Goal: Browse casually

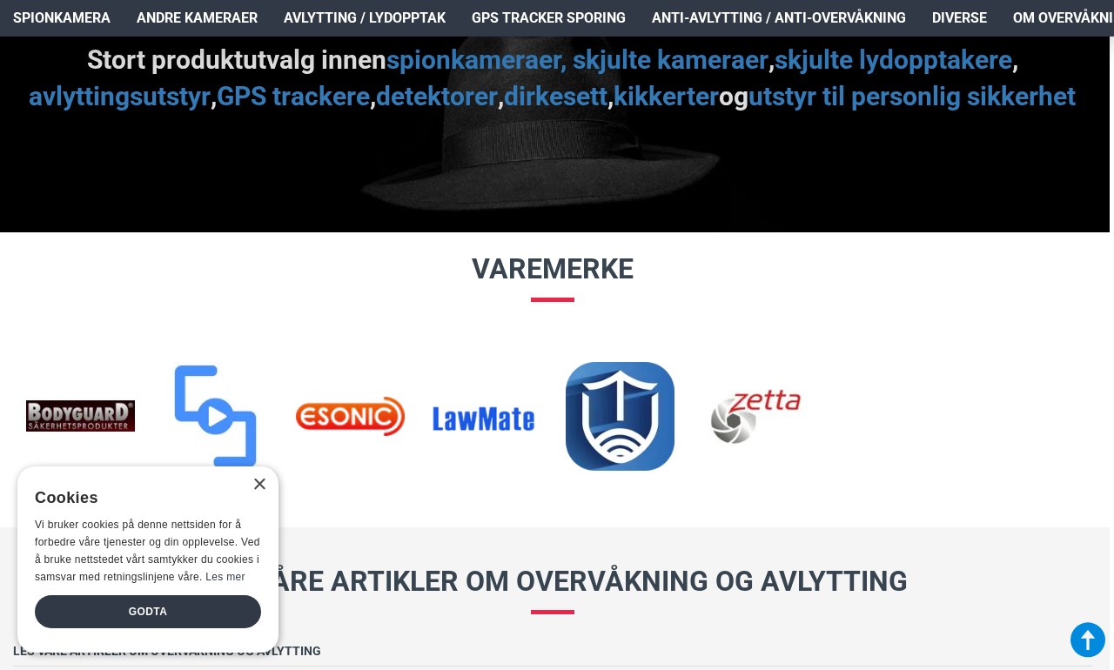
scroll to position [1916, 4]
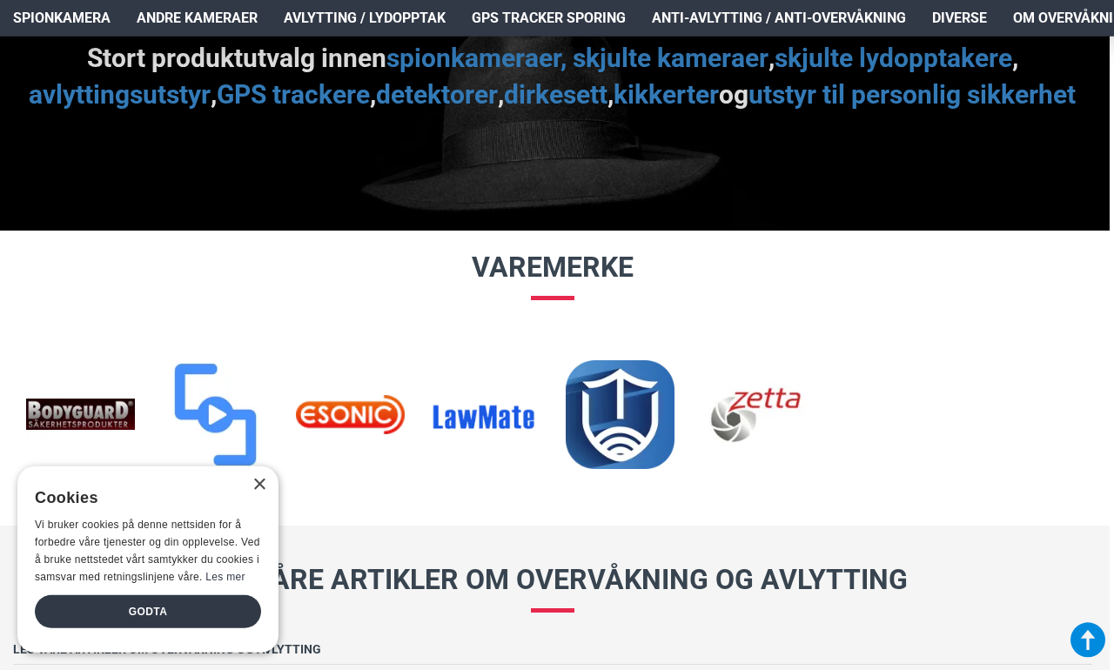
click at [252, 492] on div "×" at bounding box center [258, 485] width 13 height 13
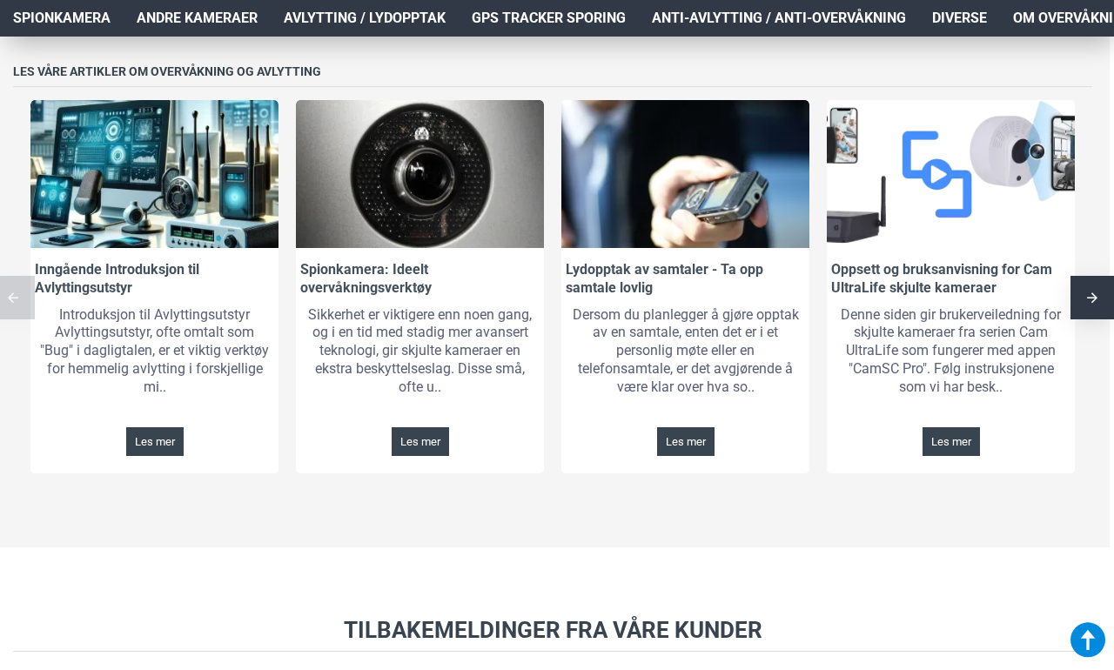
scroll to position [2492, 4]
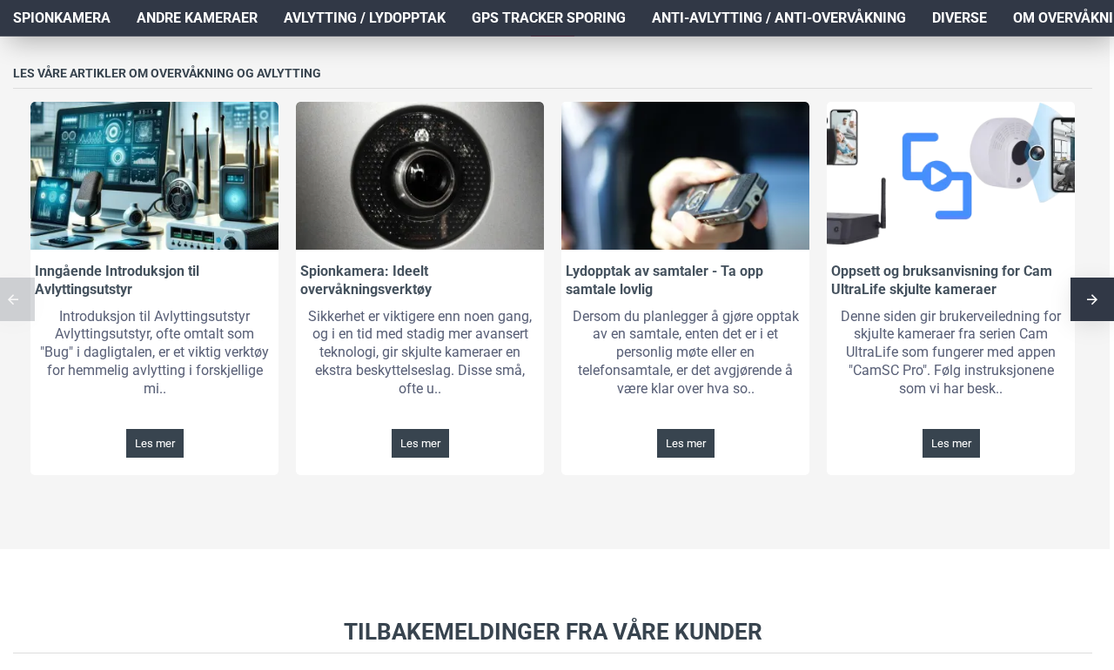
click at [135, 449] on span "Les mer" at bounding box center [155, 443] width 40 height 11
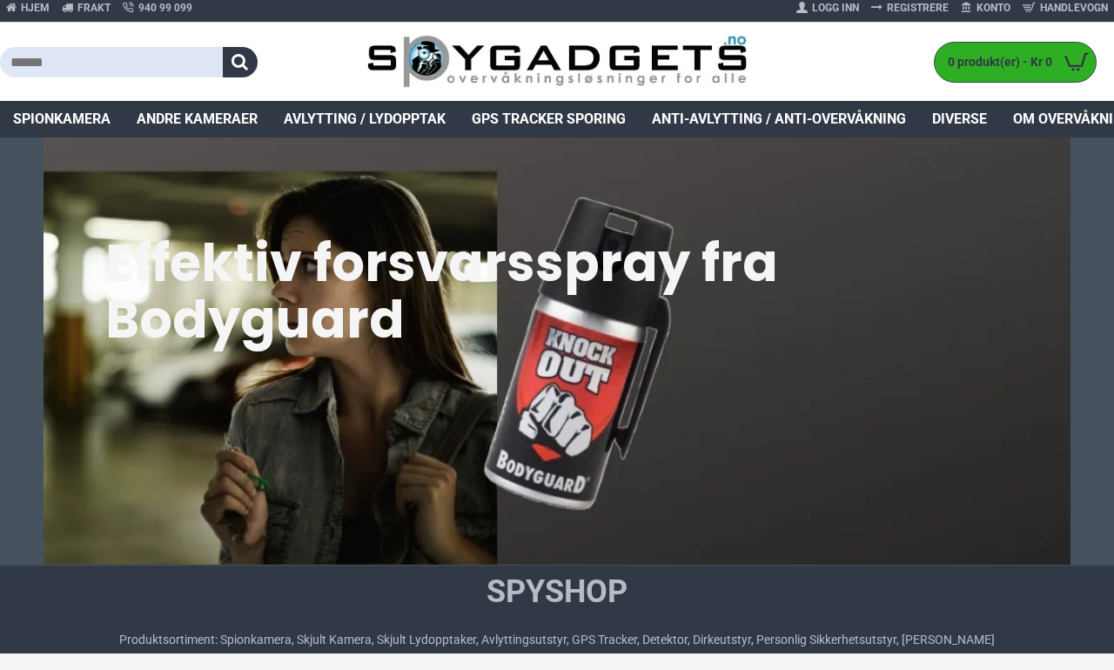
click at [767, 123] on span "Anti-avlytting / Anti-overvåkning" at bounding box center [779, 119] width 254 height 21
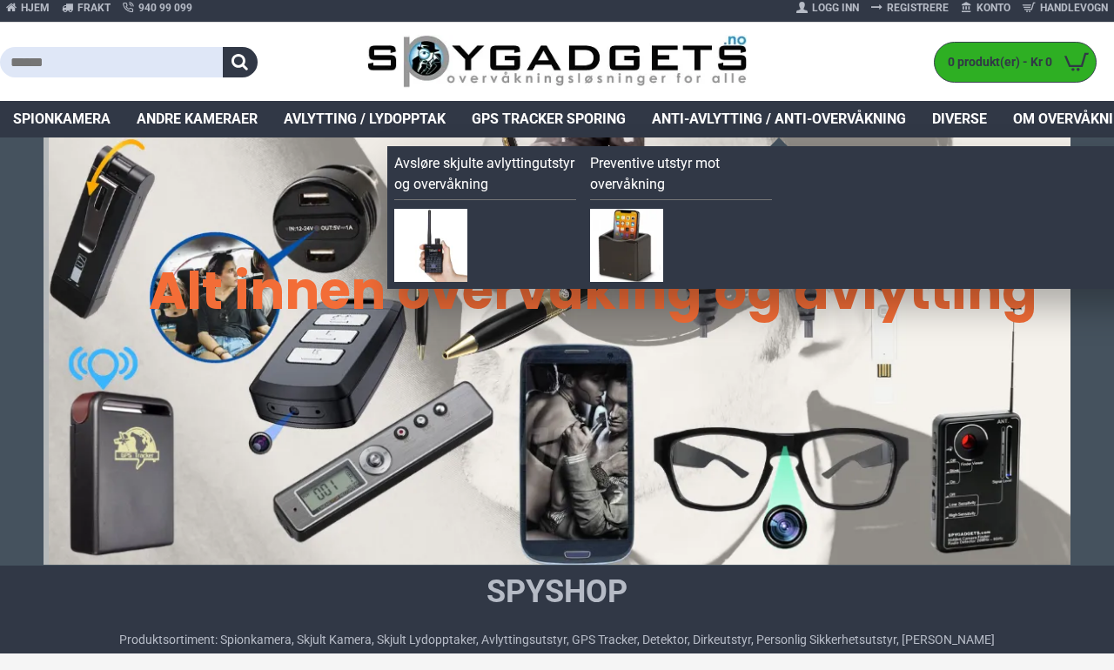
click at [633, 235] on img at bounding box center [626, 245] width 73 height 73
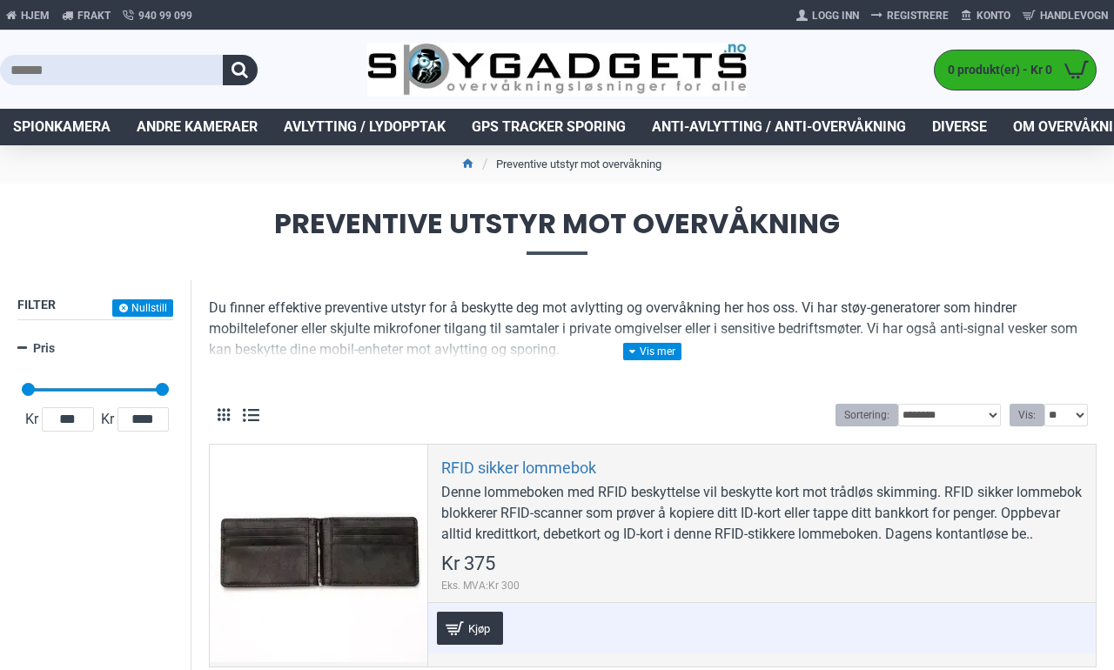
click at [61, 129] on span "Spionkamera" at bounding box center [61, 127] width 97 height 21
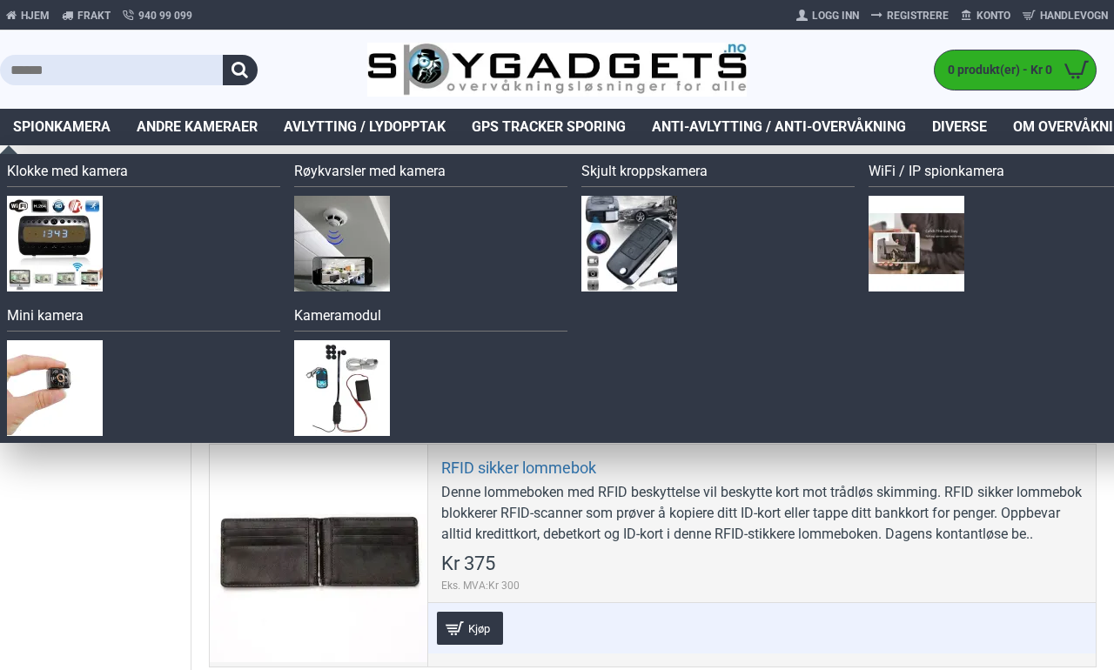
click at [54, 396] on img at bounding box center [55, 388] width 96 height 96
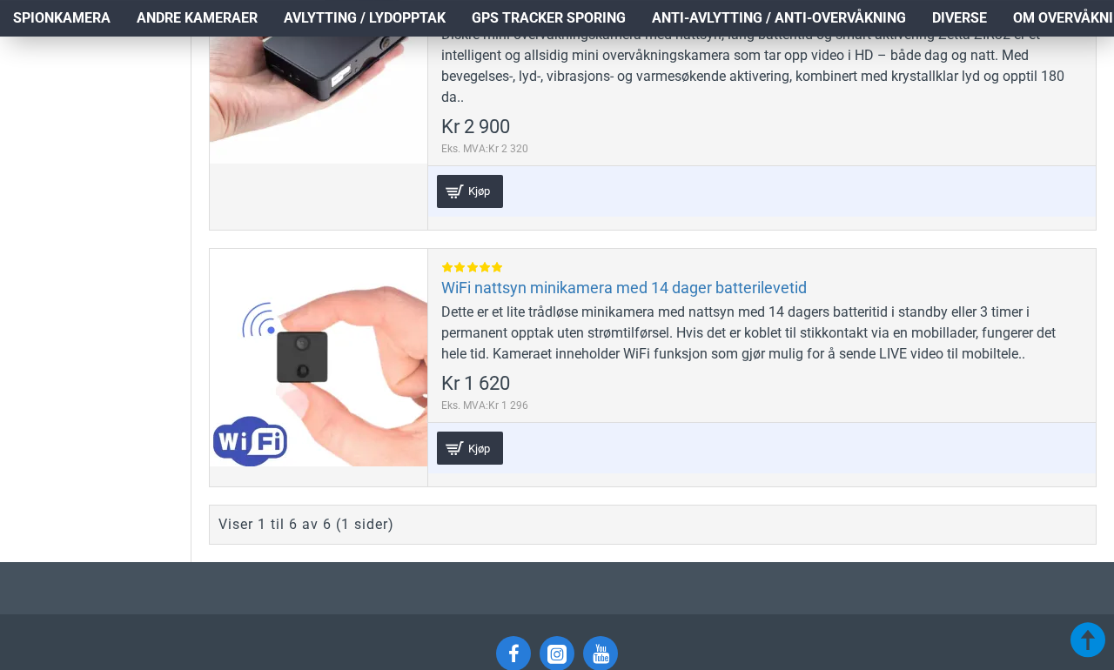
scroll to position [1858, 0]
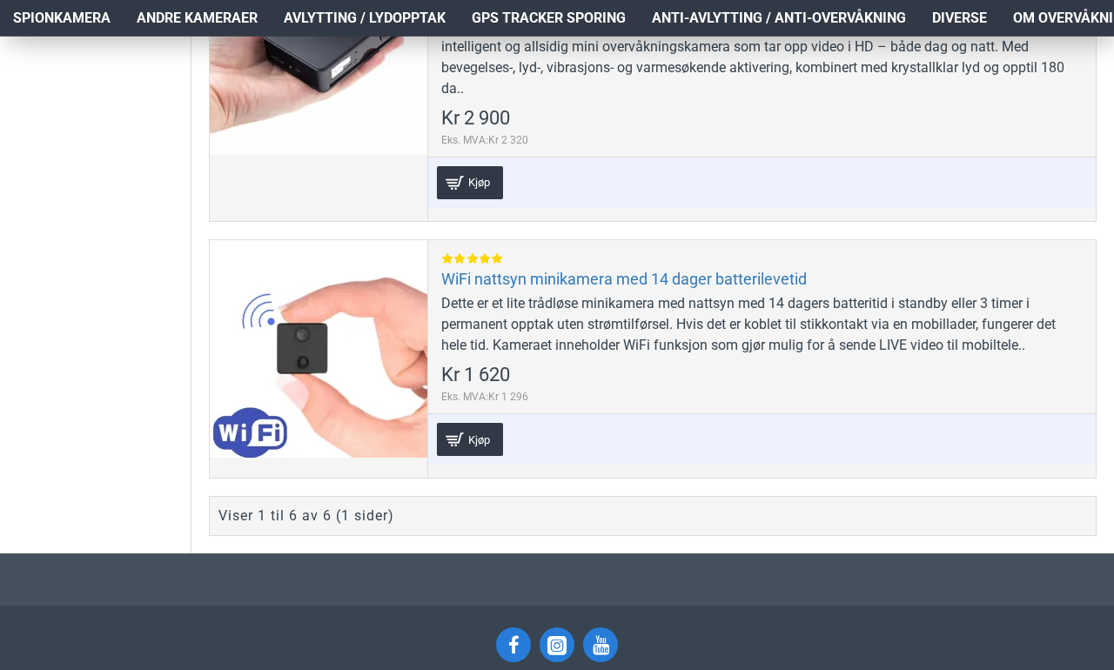
click at [464, 438] on span "Kjøp" at bounding box center [479, 439] width 30 height 11
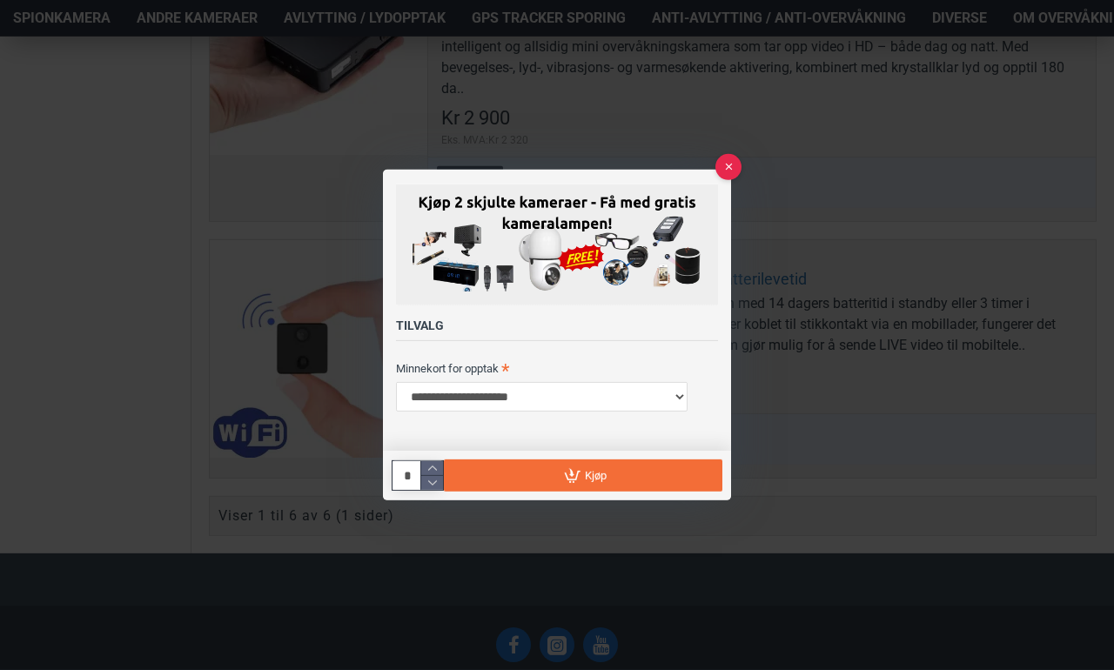
scroll to position [0, 0]
click at [733, 180] on button at bounding box center [728, 167] width 26 height 26
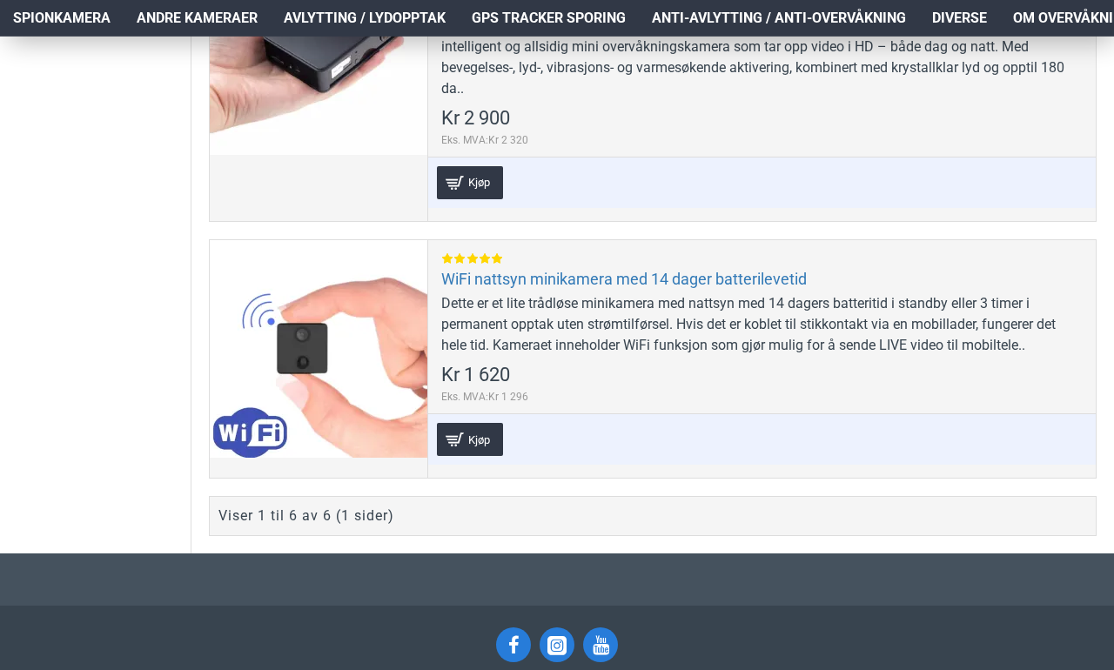
click at [299, 351] on div at bounding box center [319, 349] width 218 height 218
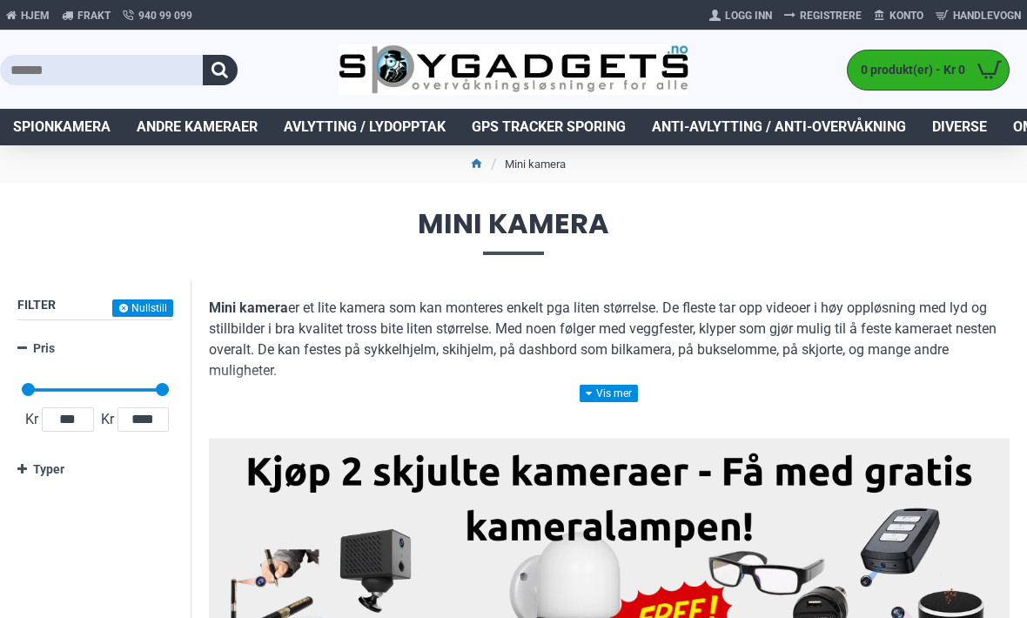
click at [556, 124] on span "GPS Tracker Sporing" at bounding box center [549, 127] width 154 height 21
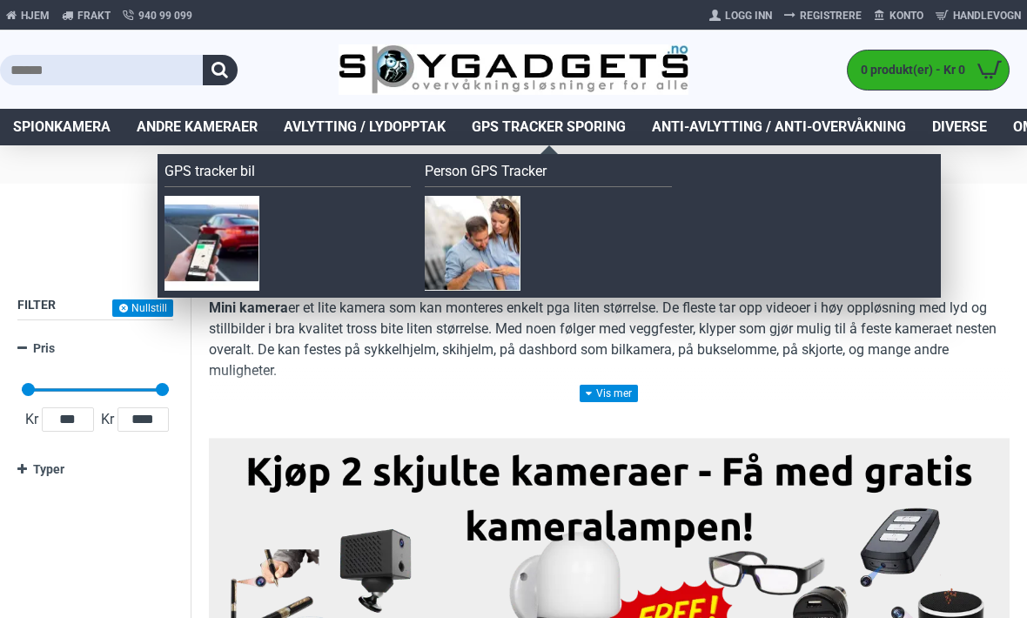
click at [218, 243] on img at bounding box center [211, 243] width 95 height 95
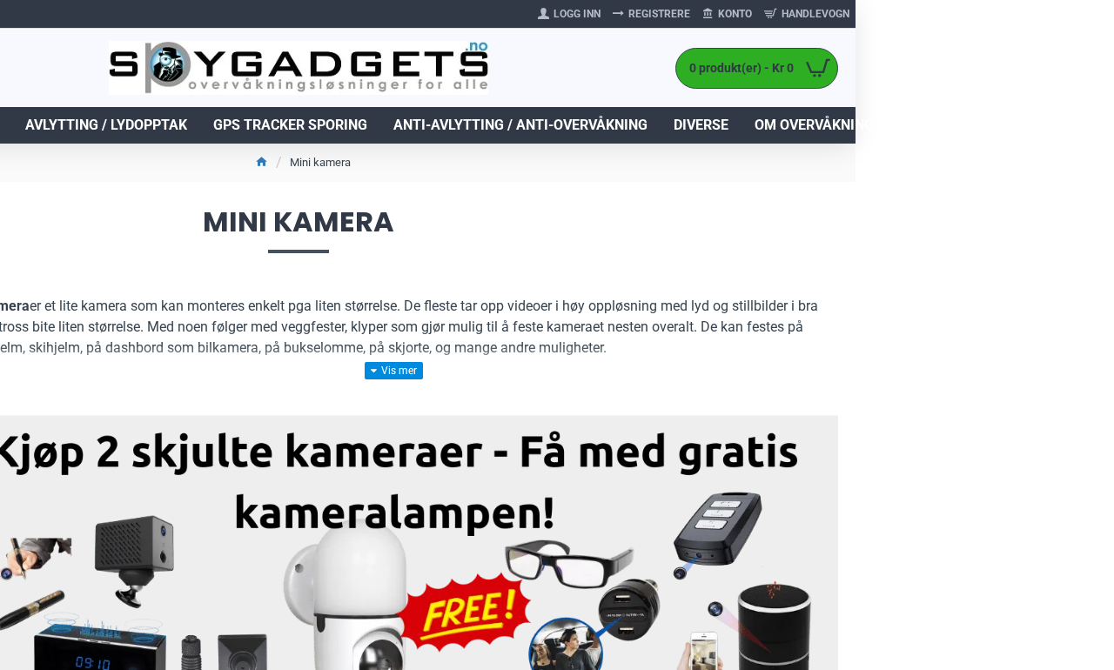
scroll to position [3, 261]
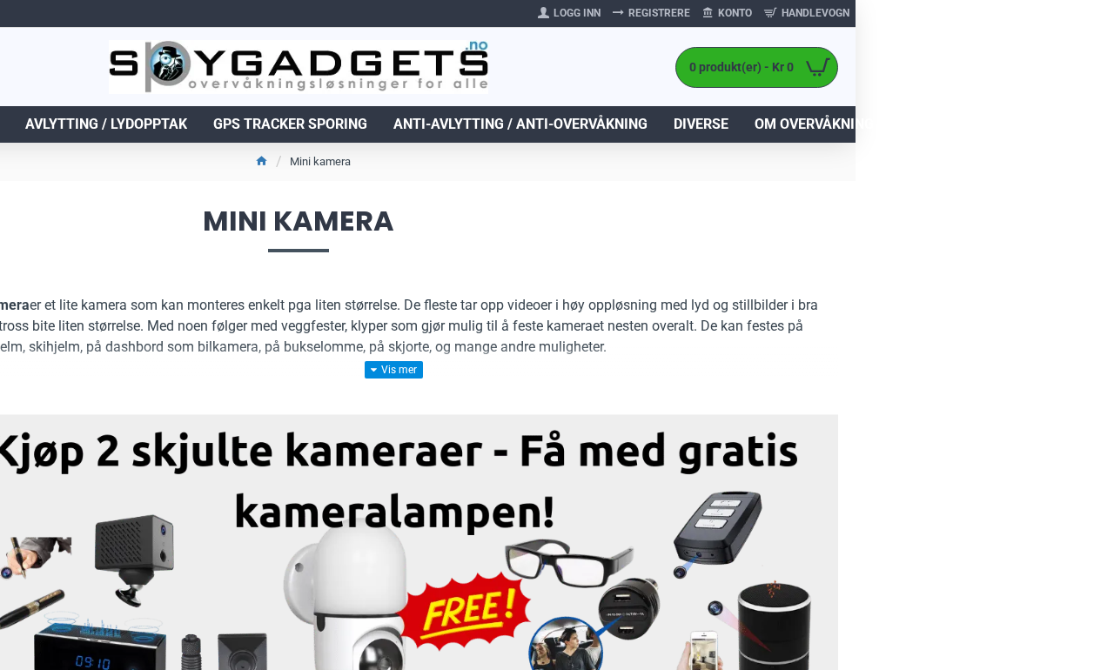
click at [703, 120] on span "Diverse" at bounding box center [700, 124] width 55 height 21
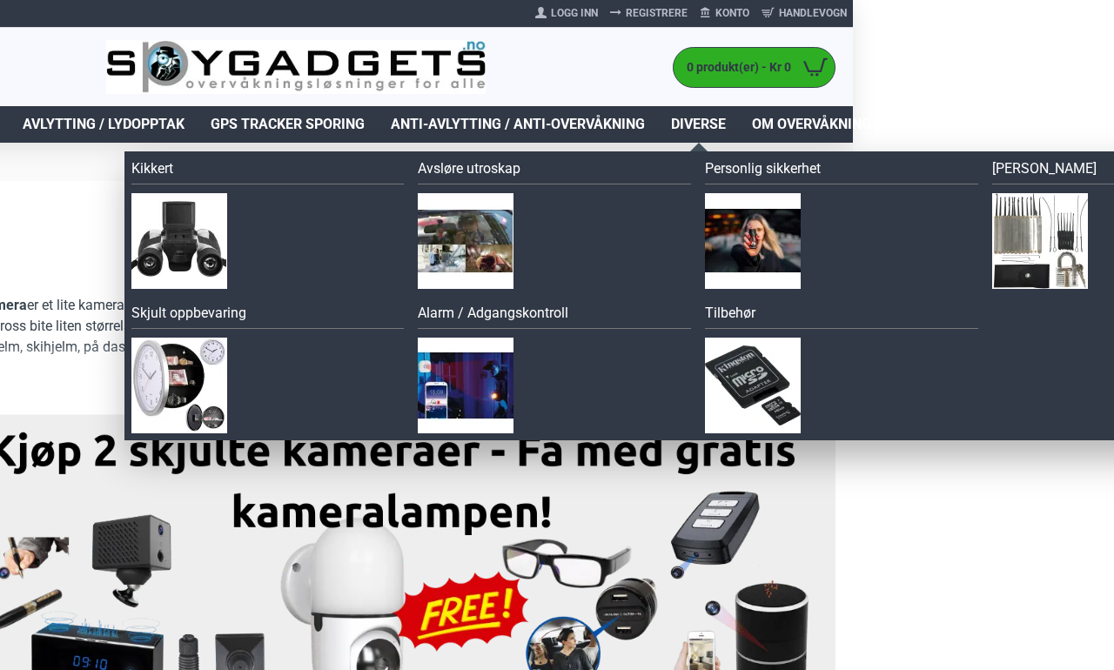
click at [184, 312] on link "Skjult oppbevaring" at bounding box center [267, 316] width 273 height 26
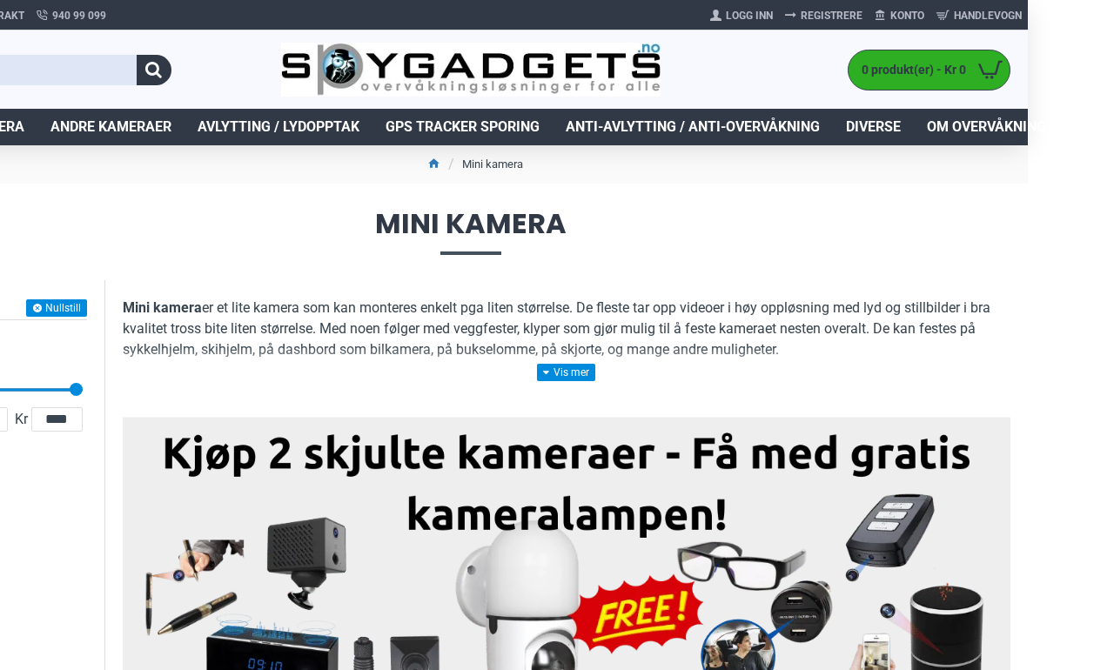
scroll to position [0, 86]
click at [887, 120] on span "Diverse" at bounding box center [873, 127] width 55 height 21
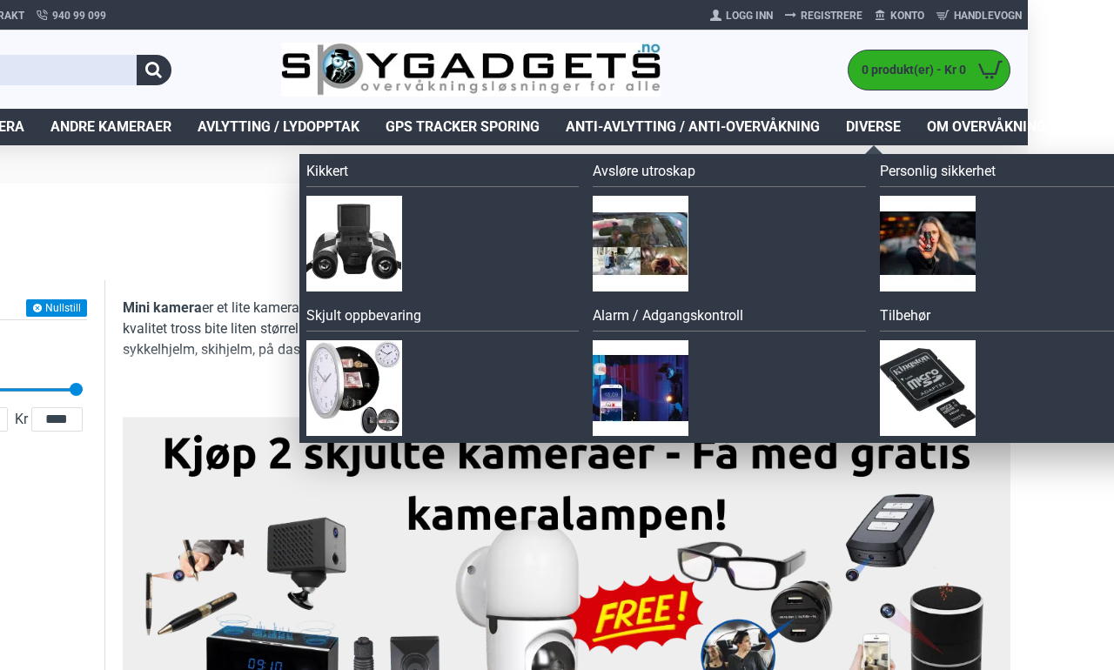
click at [943, 168] on link "Personlig sikkerhet" at bounding box center [1016, 174] width 273 height 26
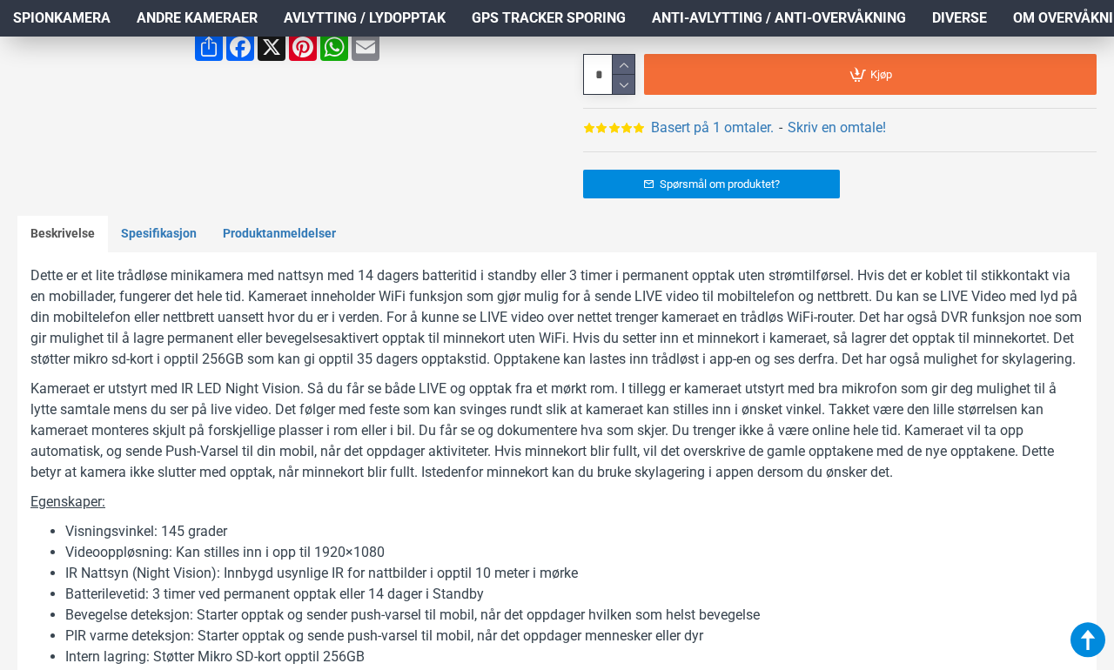
scroll to position [743, 0]
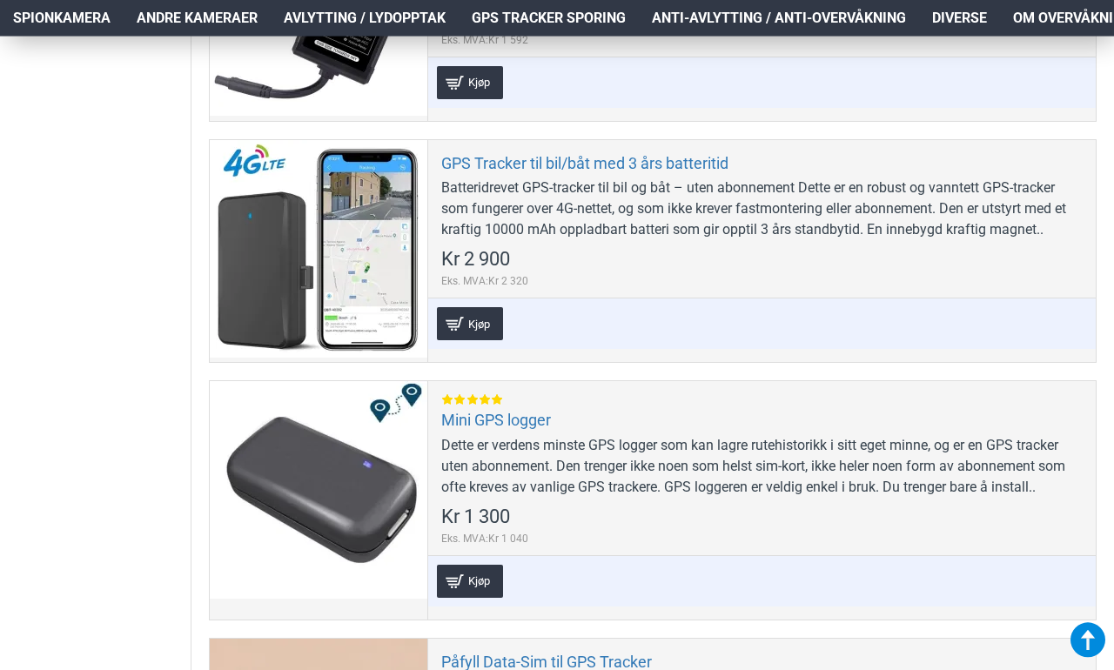
scroll to position [979, 0]
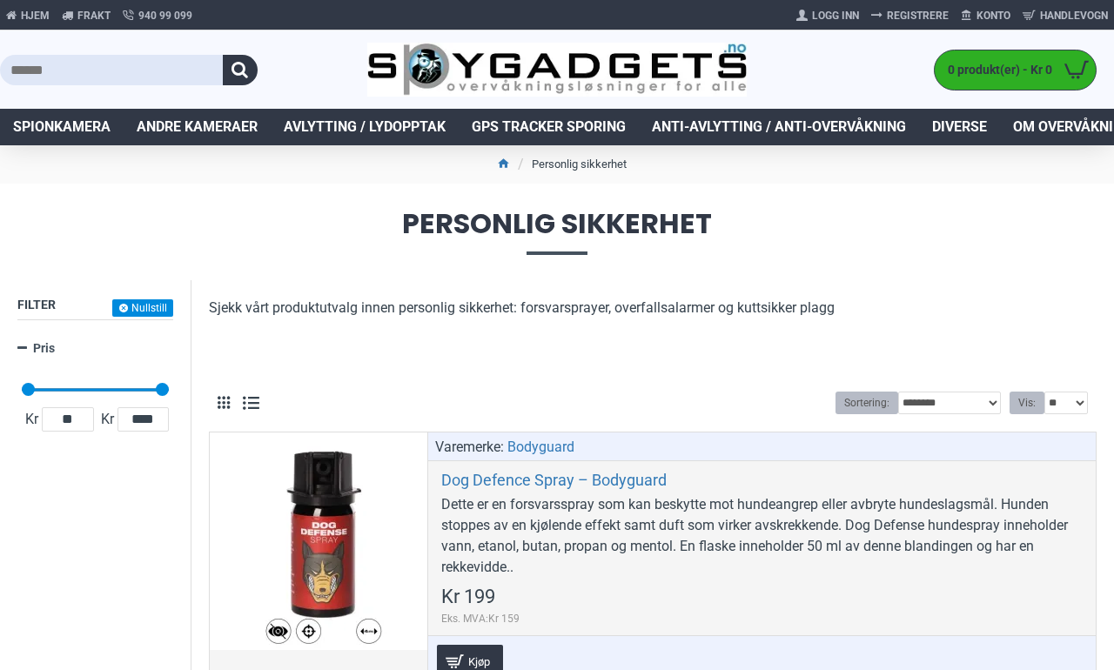
click at [976, 125] on span "Diverse" at bounding box center [959, 127] width 55 height 21
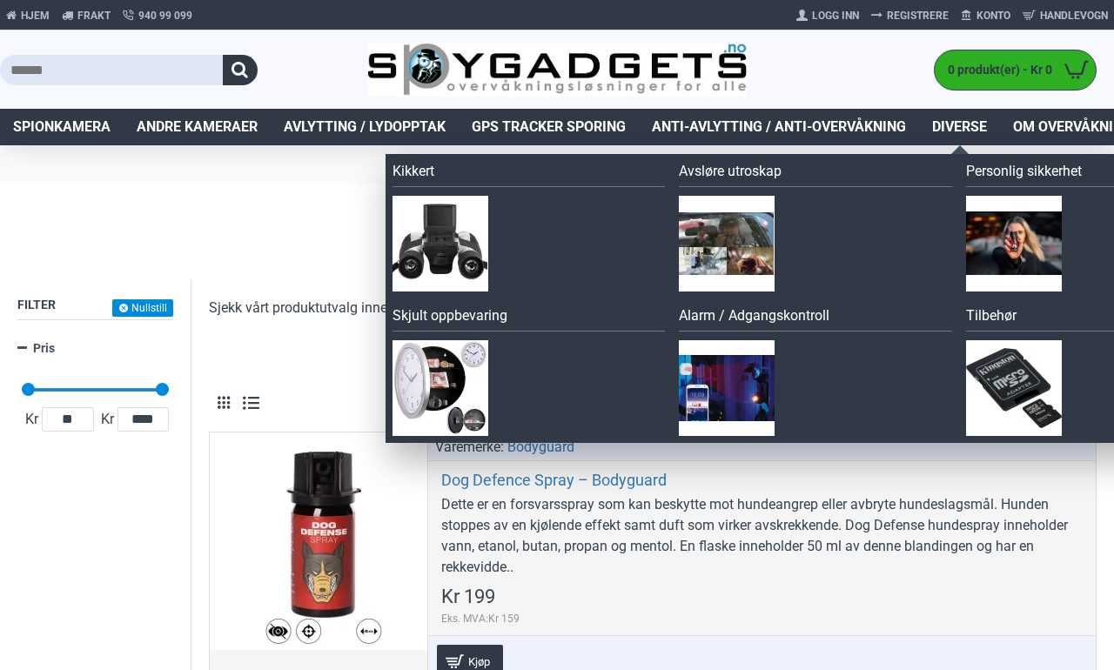
click at [727, 246] on img at bounding box center [727, 244] width 96 height 96
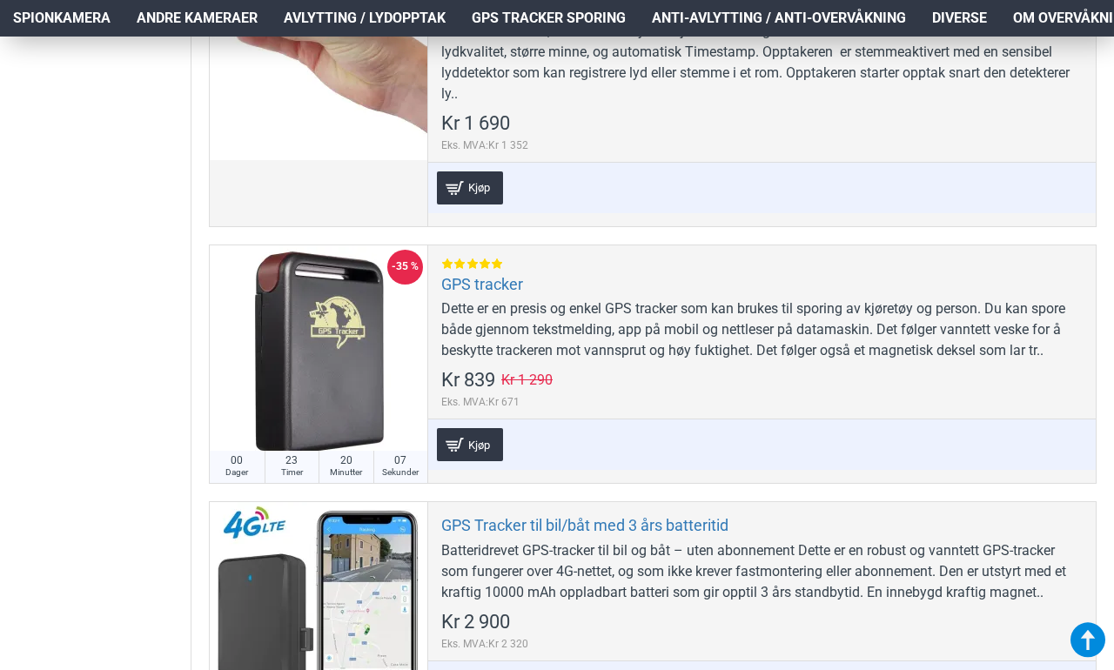
scroll to position [1101, 0]
